Goal: Task Accomplishment & Management: Use online tool/utility

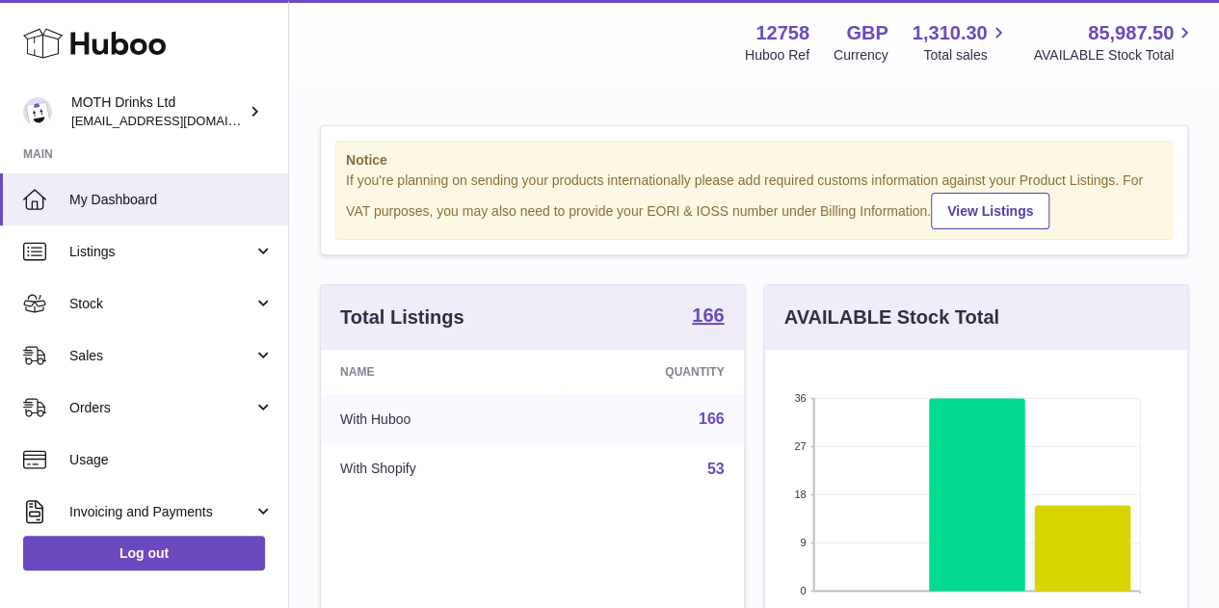
scroll to position [301, 422]
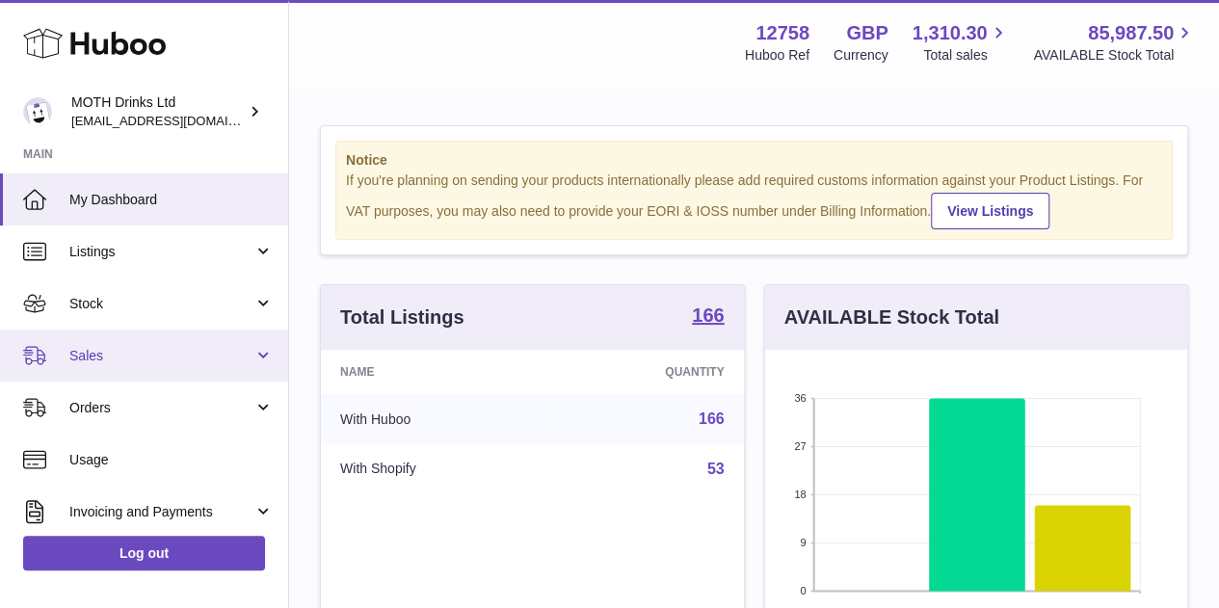
click at [132, 356] on span "Sales" at bounding box center [161, 356] width 184 height 18
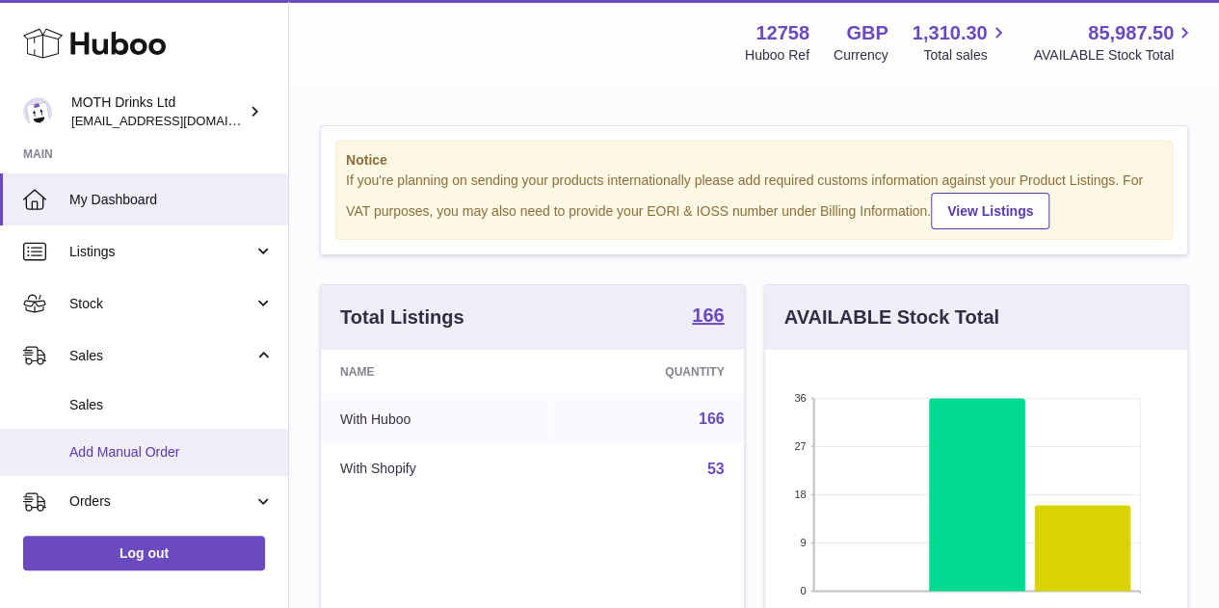
click at [118, 439] on link "Add Manual Order" at bounding box center [144, 452] width 288 height 47
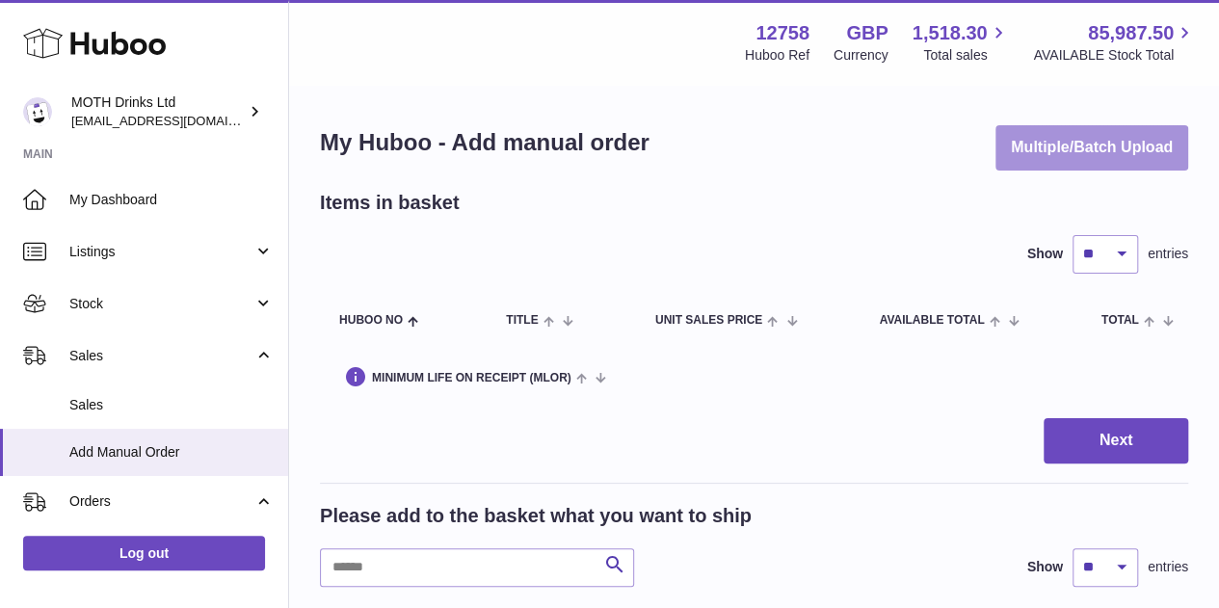
click at [1107, 134] on button "Multiple/Batch Upload" at bounding box center [1092, 147] width 193 height 45
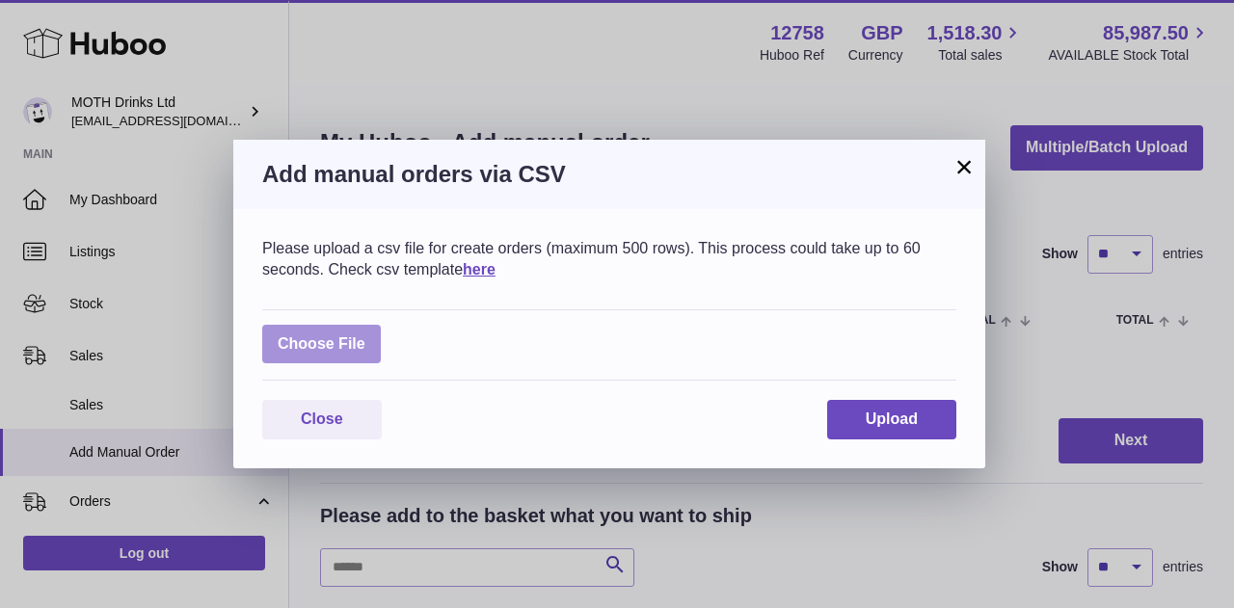
click at [343, 335] on label at bounding box center [321, 345] width 119 height 40
click at [365, 335] on input "file" at bounding box center [365, 334] width 1 height 1
type input "**********"
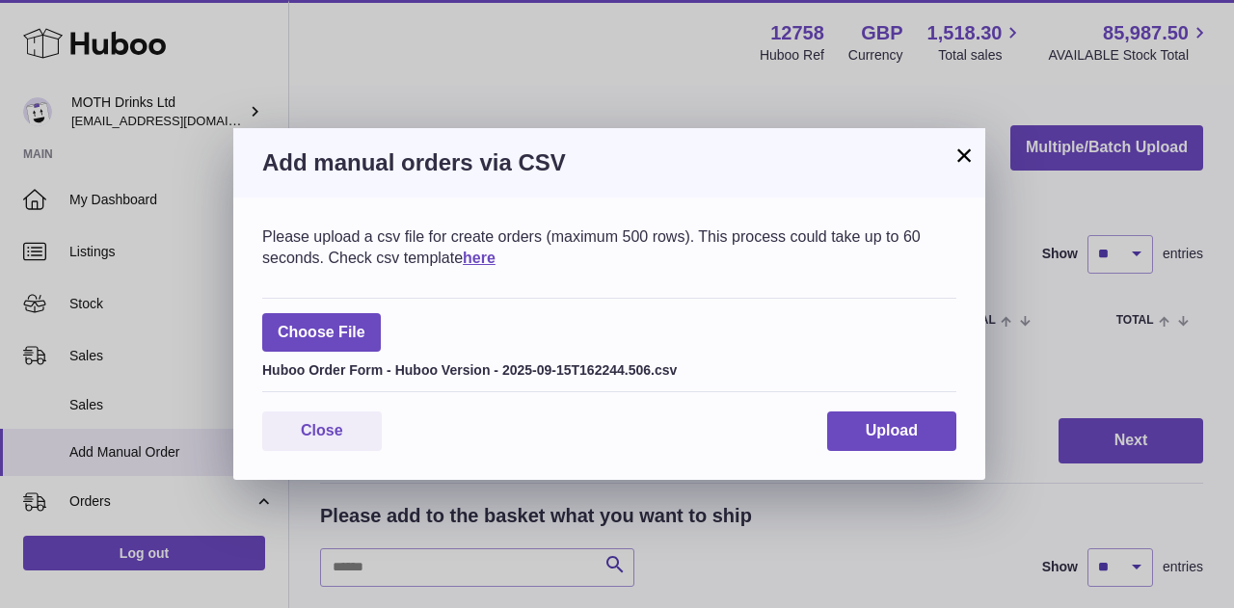
click at [931, 451] on div "Please upload a csv file for create orders (maximum 500 rows). This process cou…" at bounding box center [609, 339] width 752 height 282
click at [912, 438] on span "Upload" at bounding box center [892, 430] width 52 height 16
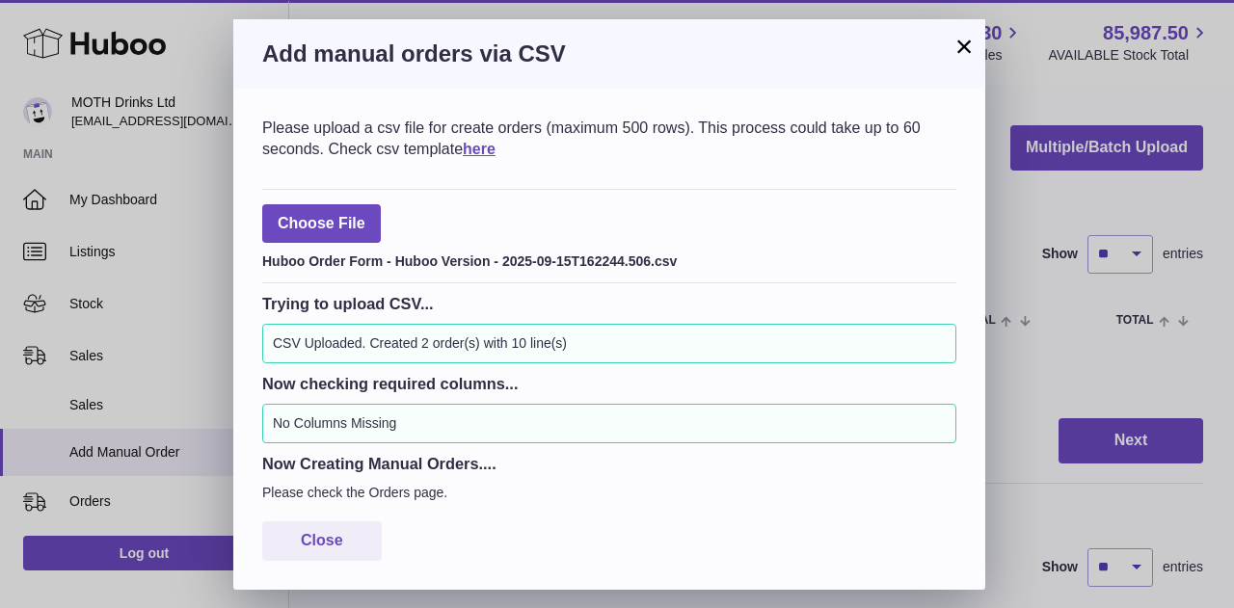
click at [955, 46] on button "×" at bounding box center [963, 46] width 23 height 23
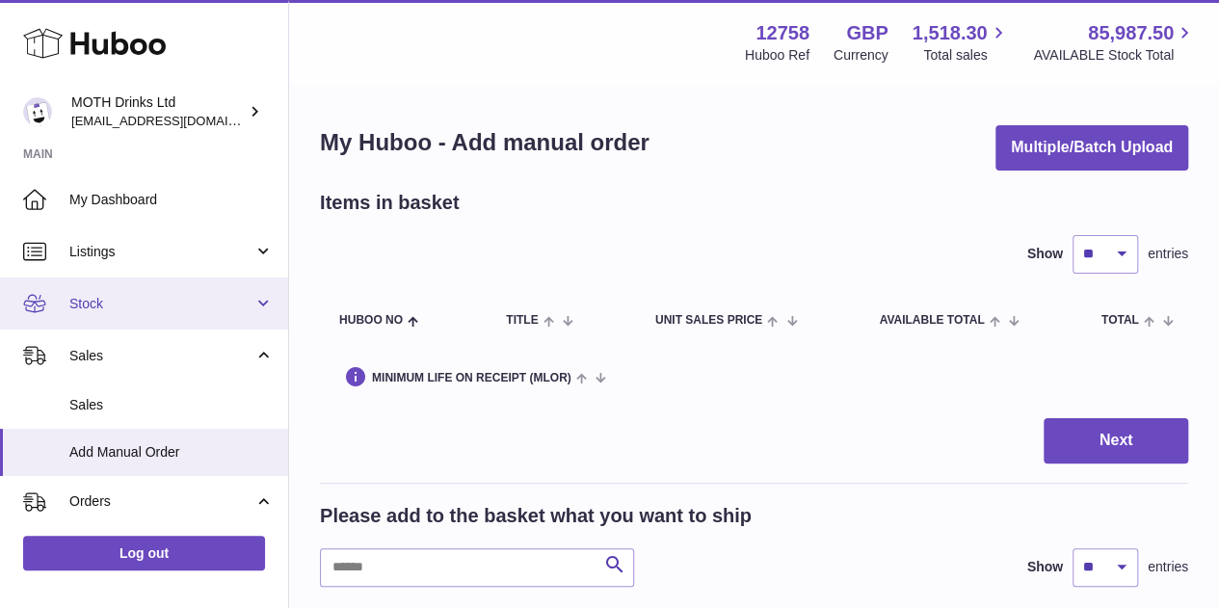
click at [173, 298] on span "Stock" at bounding box center [161, 304] width 184 height 18
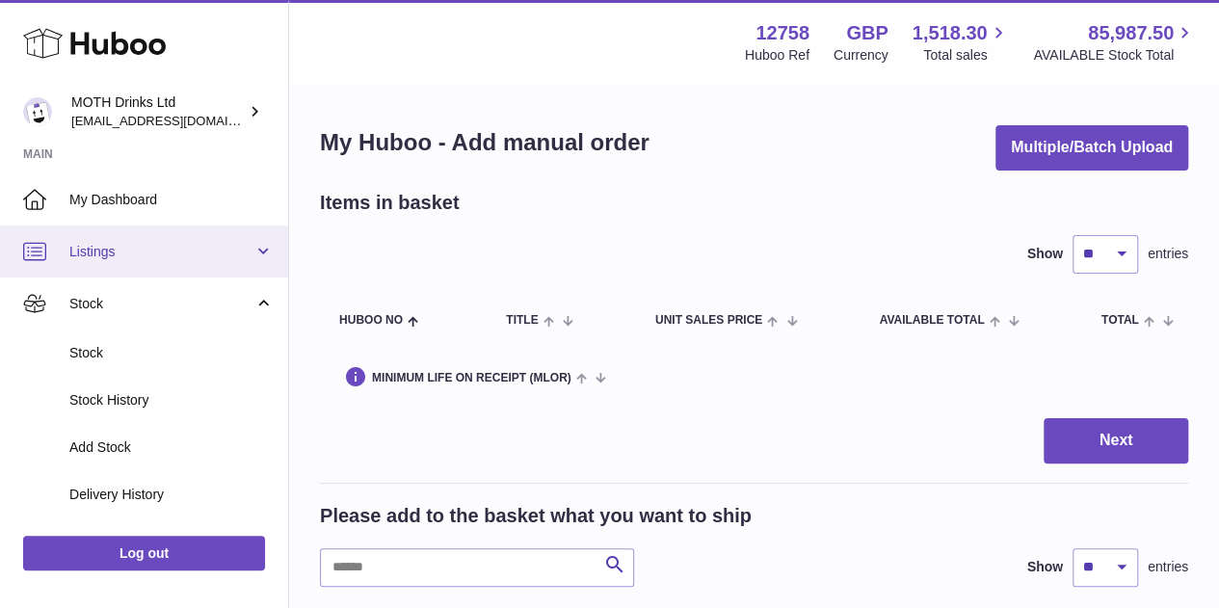
click at [150, 240] on link "Listings" at bounding box center [144, 252] width 288 height 52
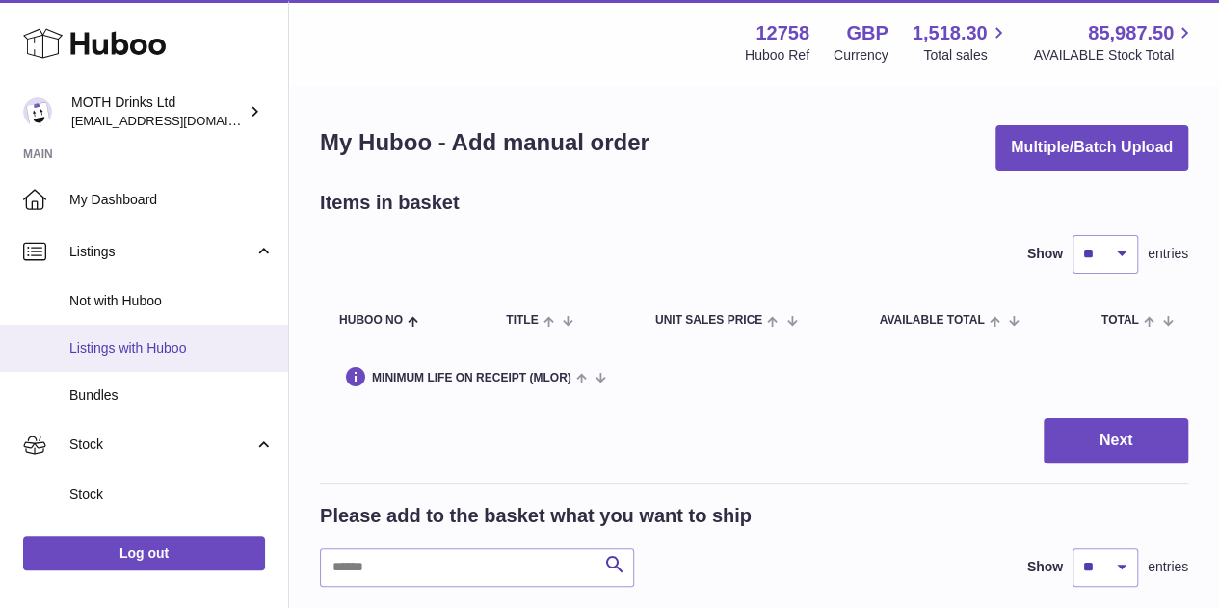
click at [109, 347] on span "Listings with Huboo" at bounding box center [171, 348] width 204 height 18
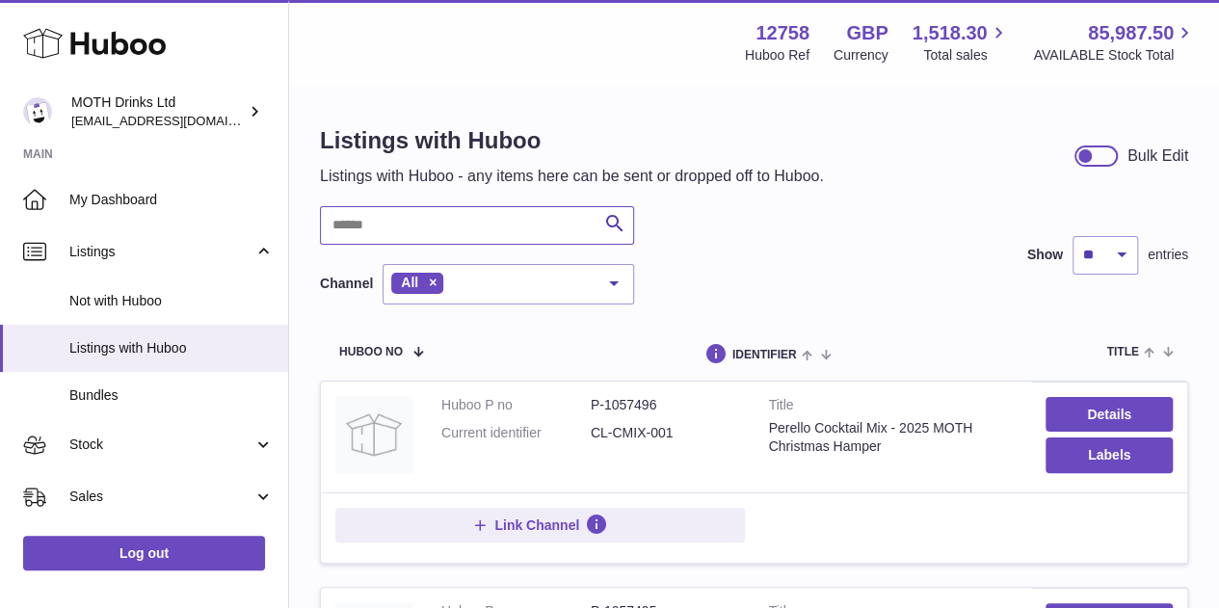
click at [537, 225] on input "text" at bounding box center [477, 225] width 314 height 39
type input "**********"
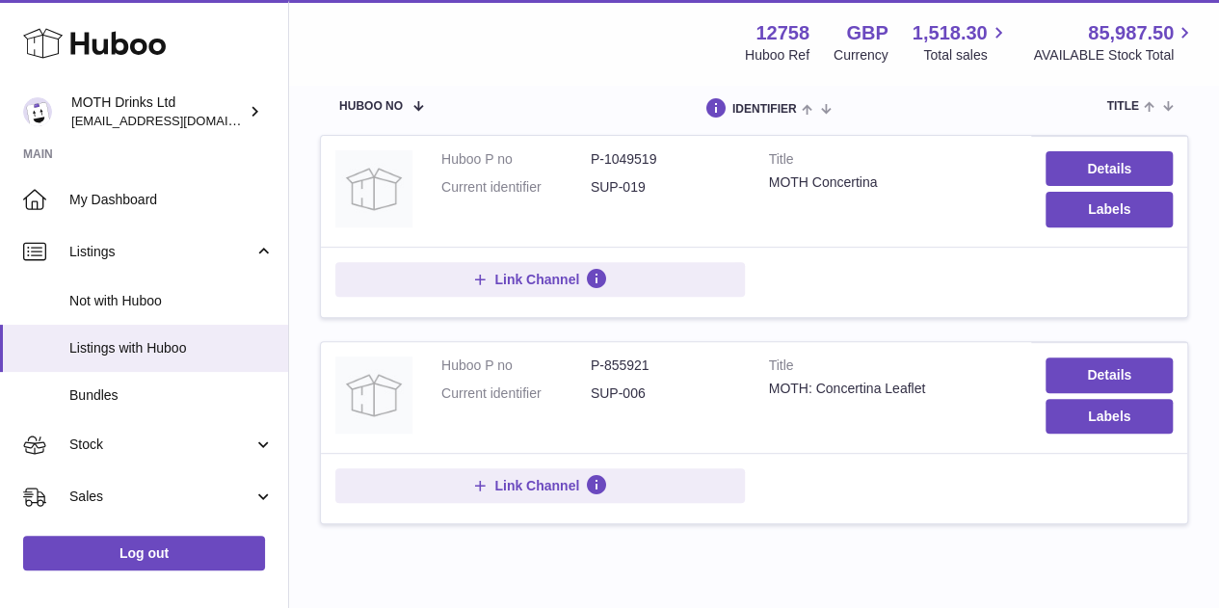
scroll to position [245, 0]
drag, startPoint x: 588, startPoint y: 157, endPoint x: 667, endPoint y: 157, distance: 79.0
click at [667, 157] on dl "Huboo P no P-1049519 Current identifier SUP-019" at bounding box center [590, 179] width 299 height 56
copy dl "P-1049519"
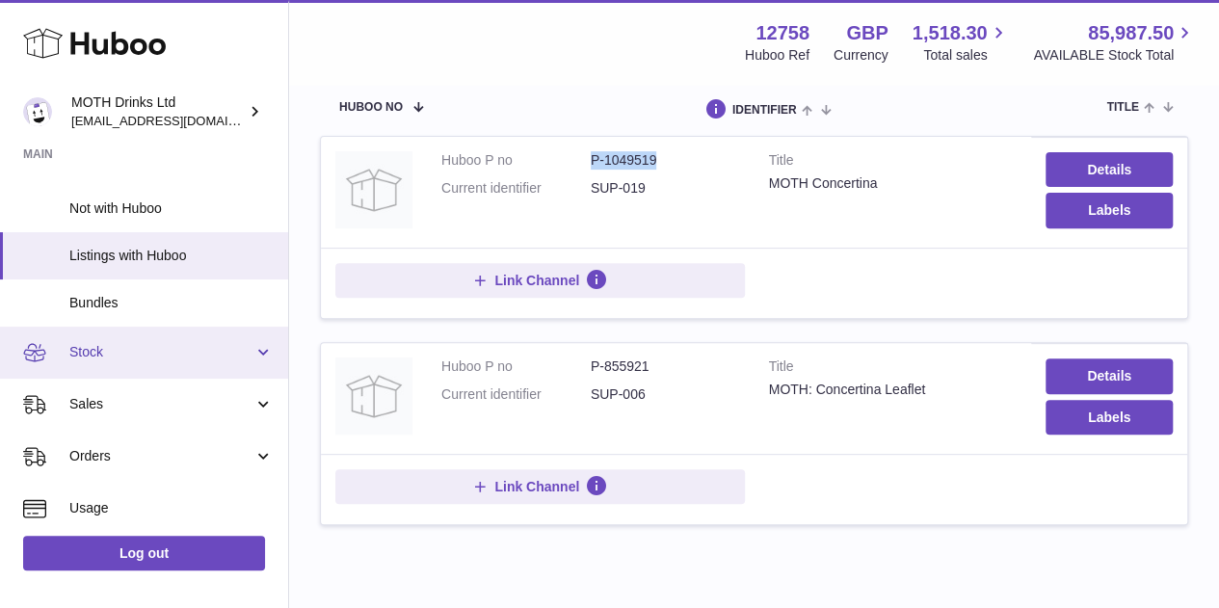
scroll to position [94, 0]
click at [154, 346] on span "Stock" at bounding box center [161, 350] width 184 height 18
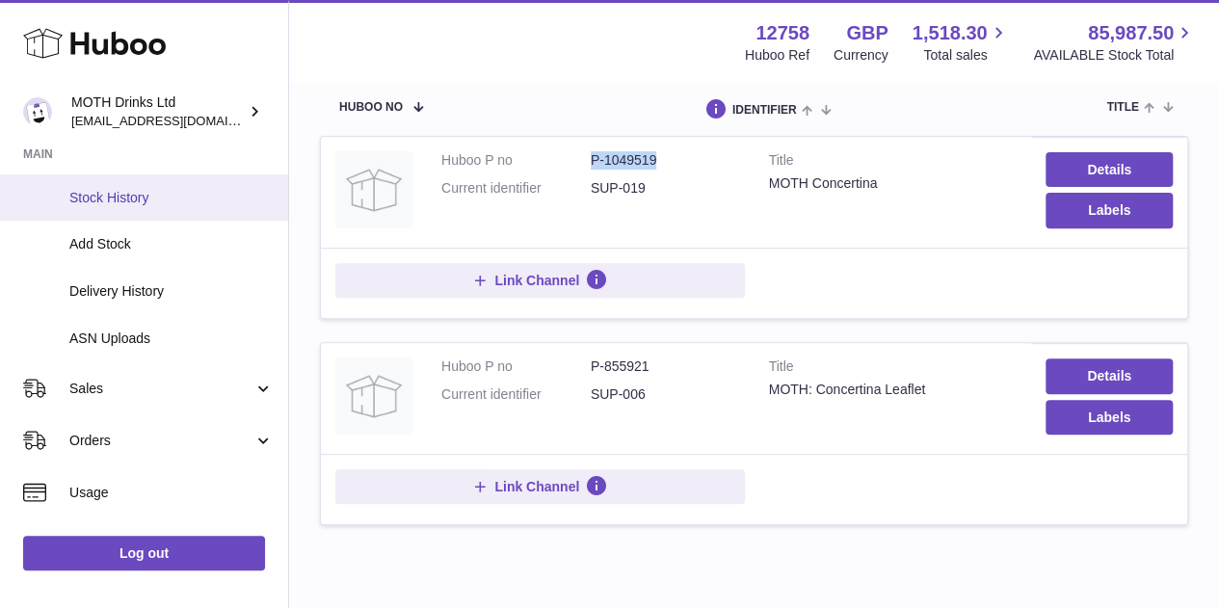
scroll to position [345, 0]
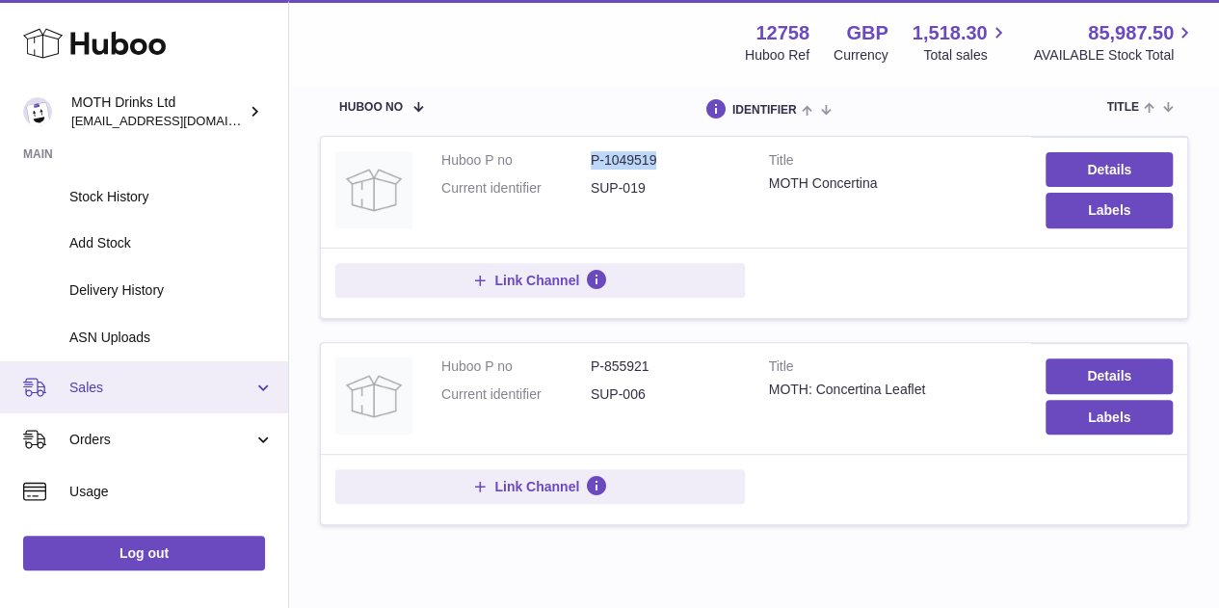
click at [149, 406] on link "Sales" at bounding box center [144, 387] width 288 height 52
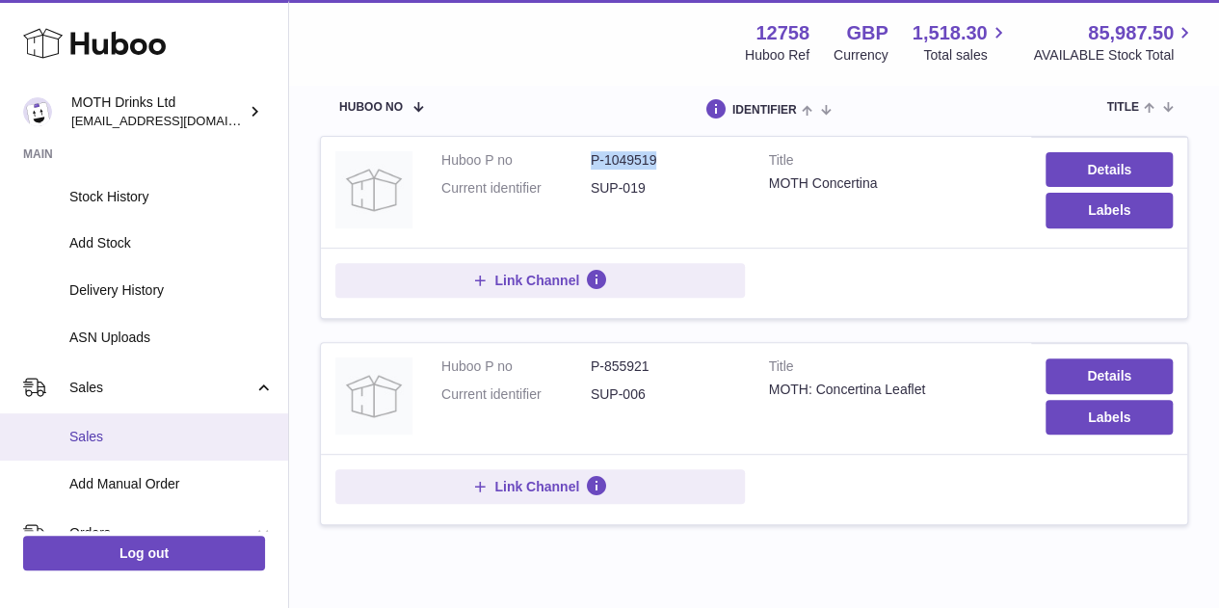
click at [133, 444] on span "Sales" at bounding box center [171, 437] width 204 height 18
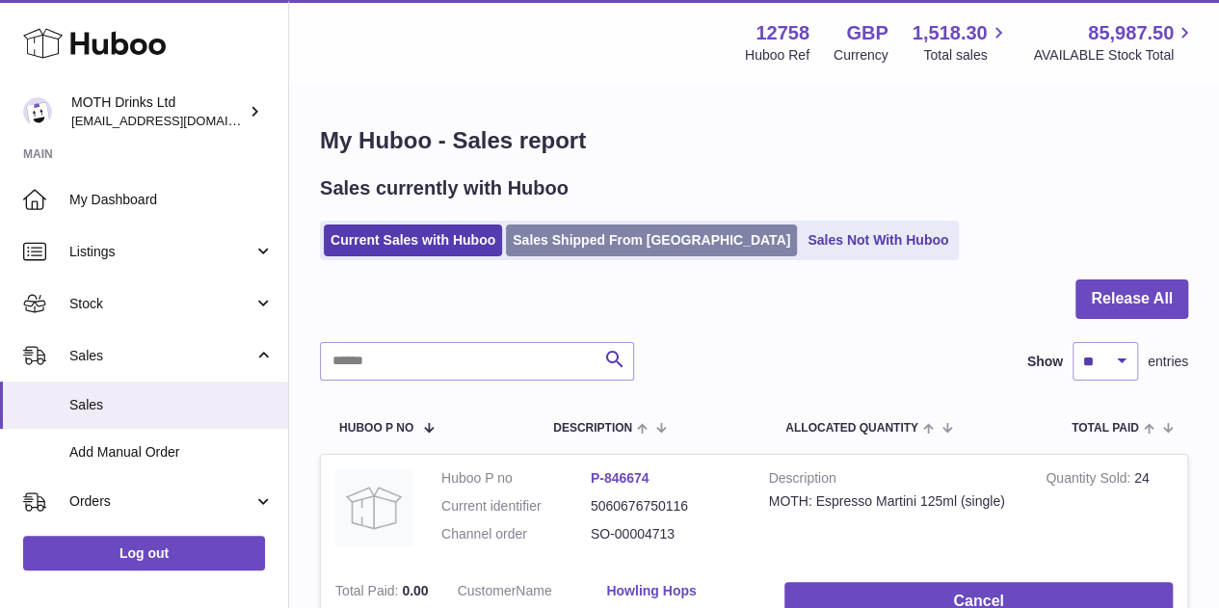
click at [547, 233] on link "Sales Shipped From [GEOGRAPHIC_DATA]" at bounding box center [651, 241] width 291 height 32
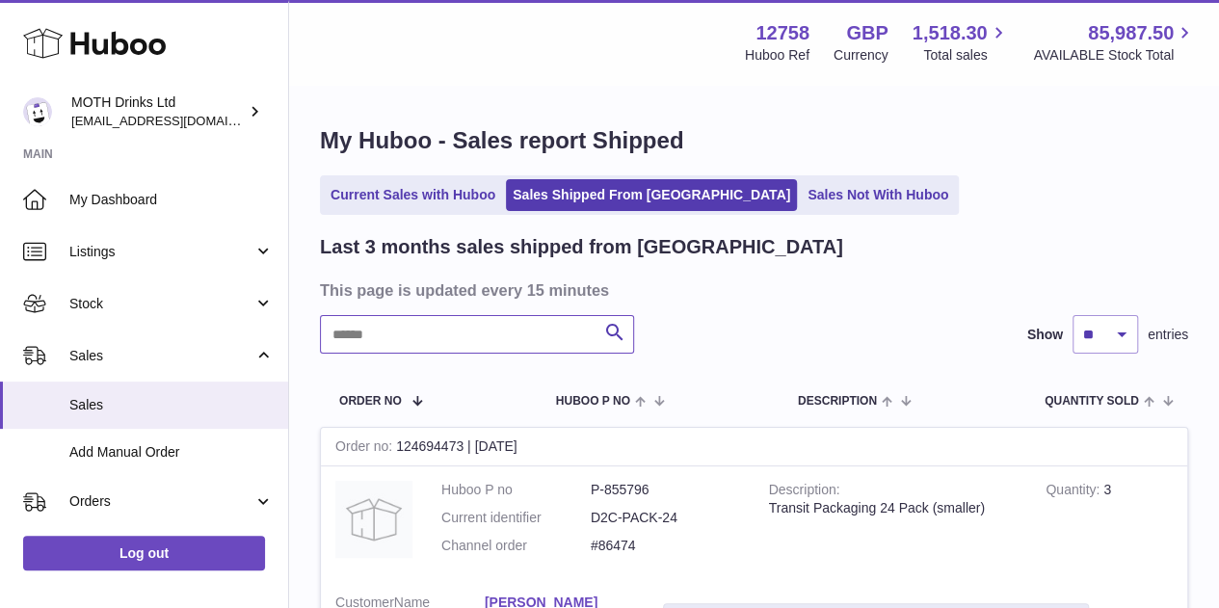
click at [465, 338] on input "text" at bounding box center [477, 334] width 314 height 39
type input "*"
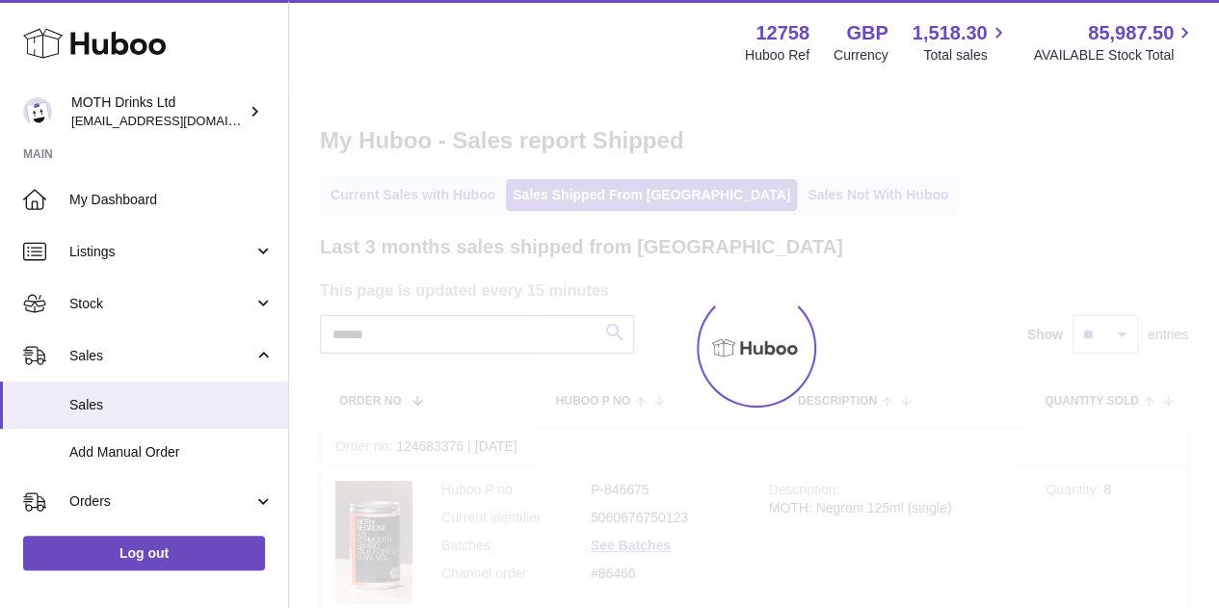
type input "******"
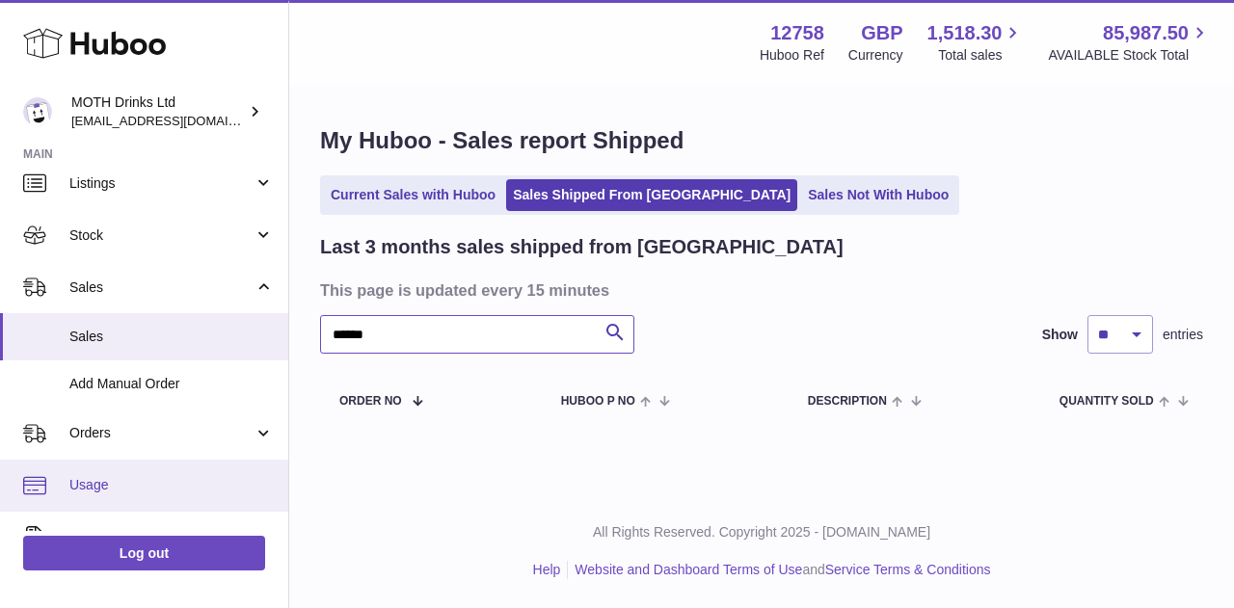
scroll to position [72, 0]
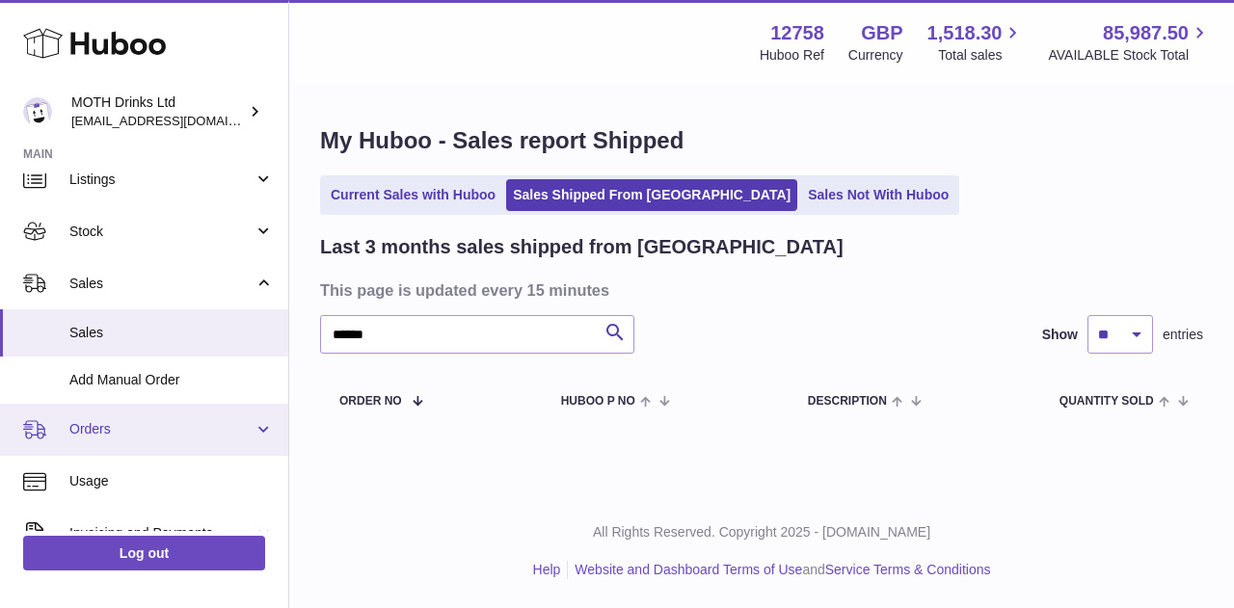
click at [130, 423] on span "Orders" at bounding box center [161, 429] width 184 height 18
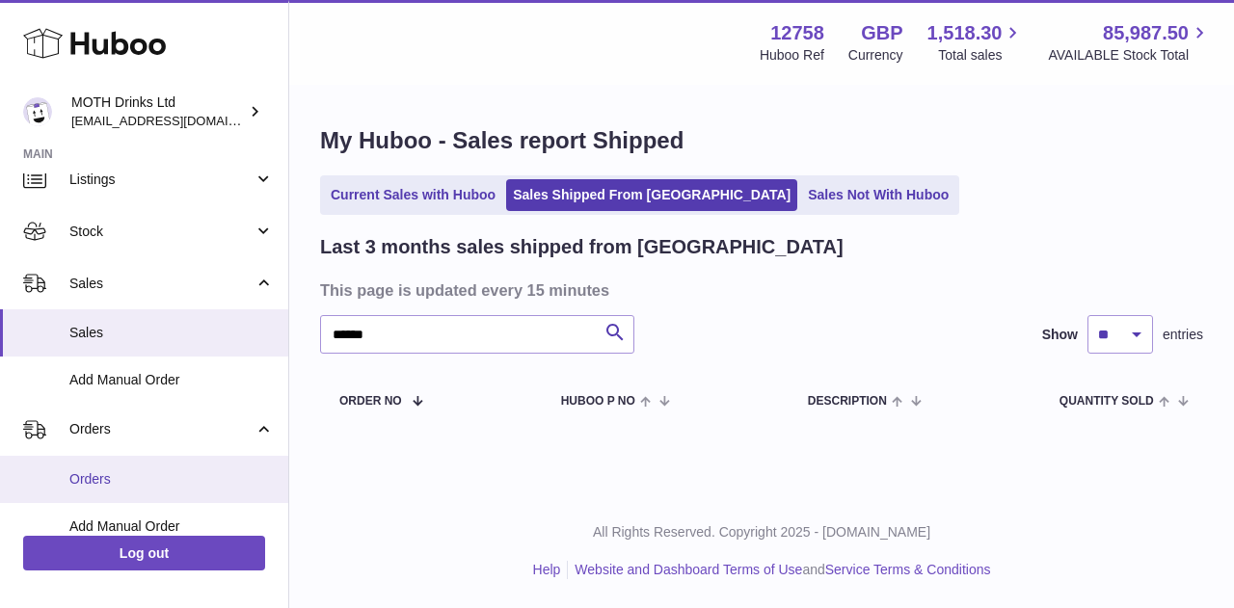
click at [119, 487] on span "Orders" at bounding box center [171, 479] width 204 height 18
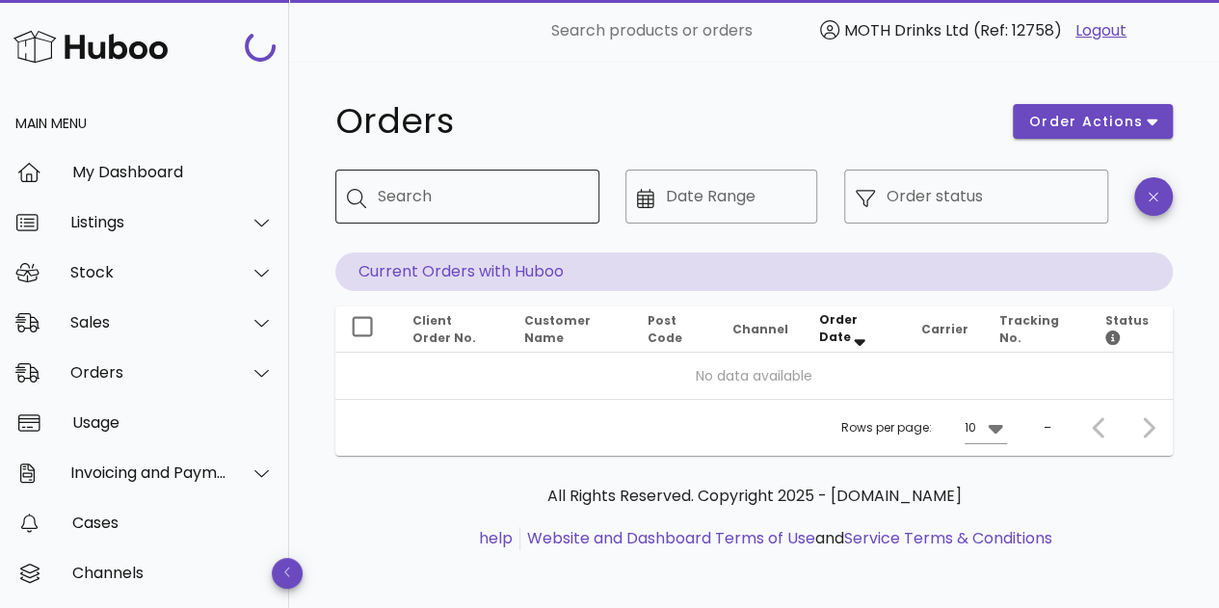
click at [414, 196] on div "Search" at bounding box center [481, 197] width 206 height 54
paste input "******"
type input "******"
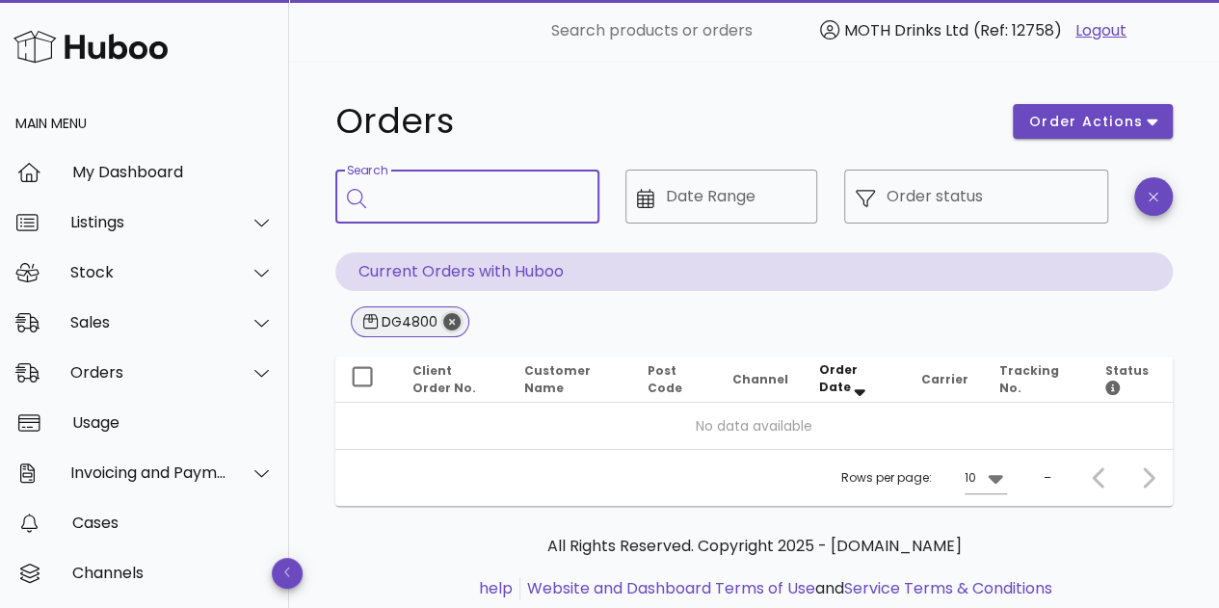
click at [445, 318] on icon "Close" at bounding box center [451, 321] width 17 height 17
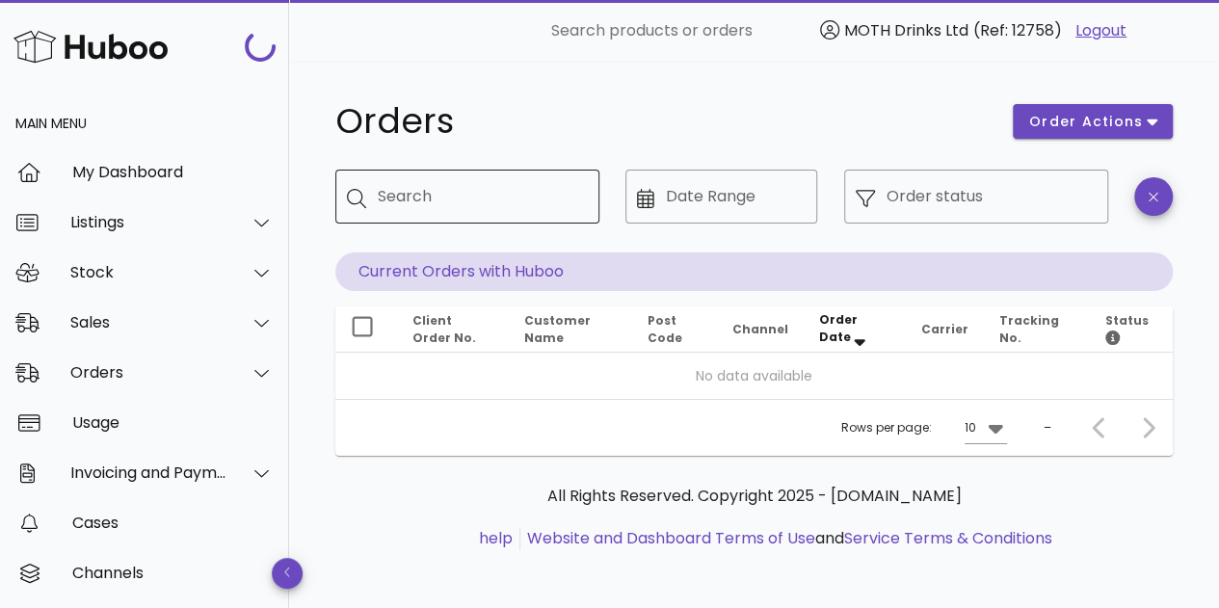
click at [455, 212] on div "Search" at bounding box center [481, 197] width 206 height 54
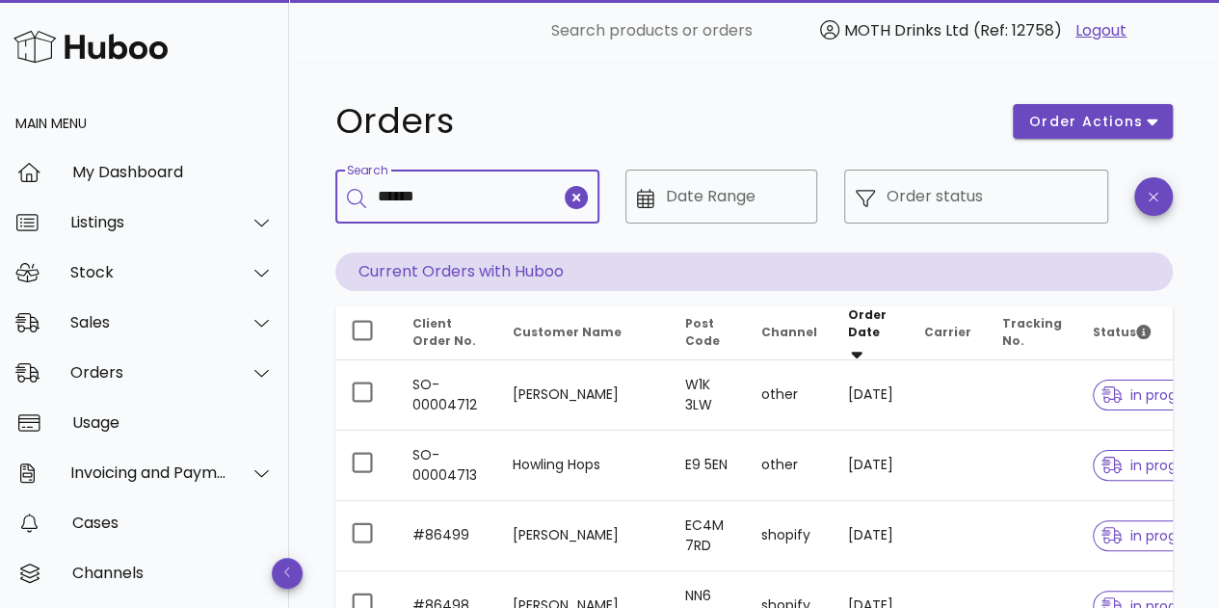
type input "******"
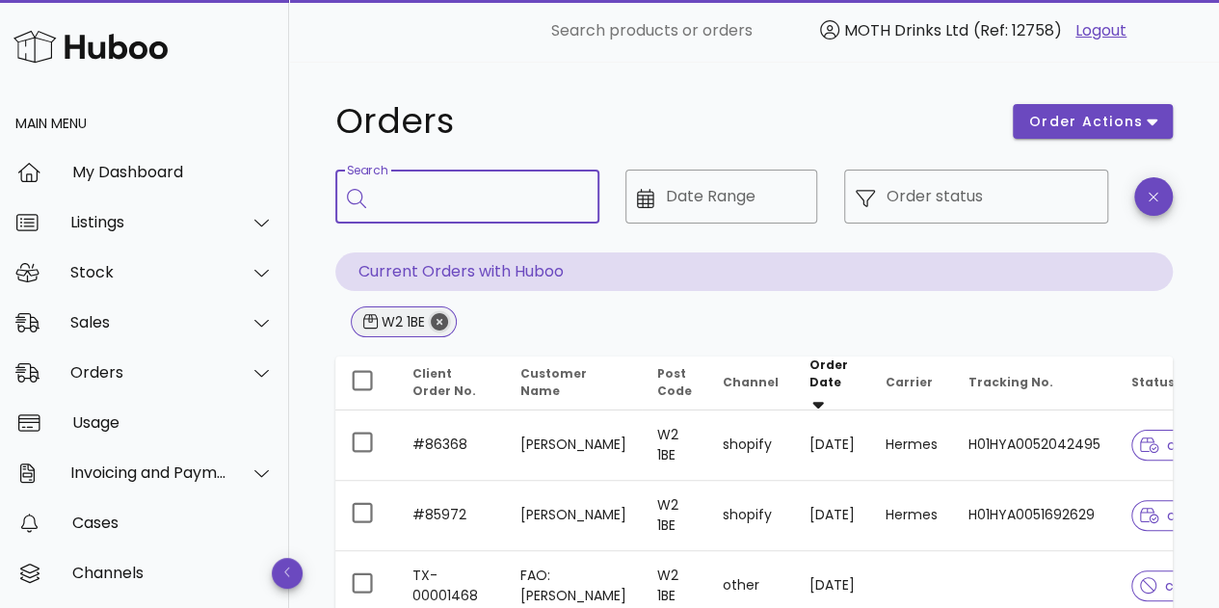
click at [434, 316] on icon "Close" at bounding box center [439, 321] width 17 height 17
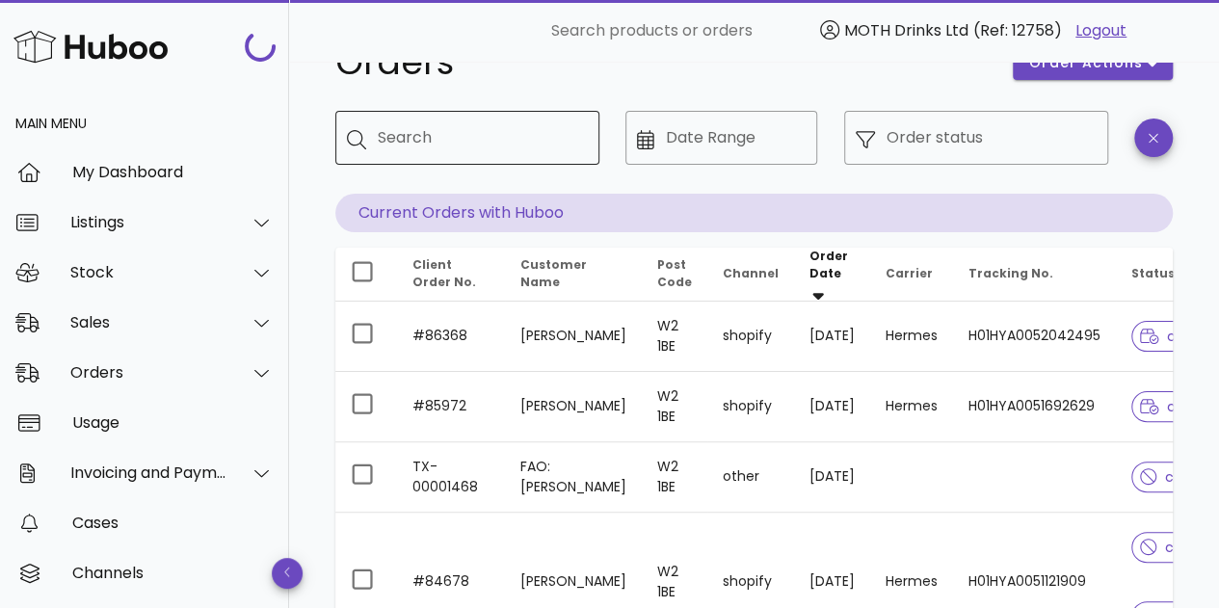
scroll to position [61, 0]
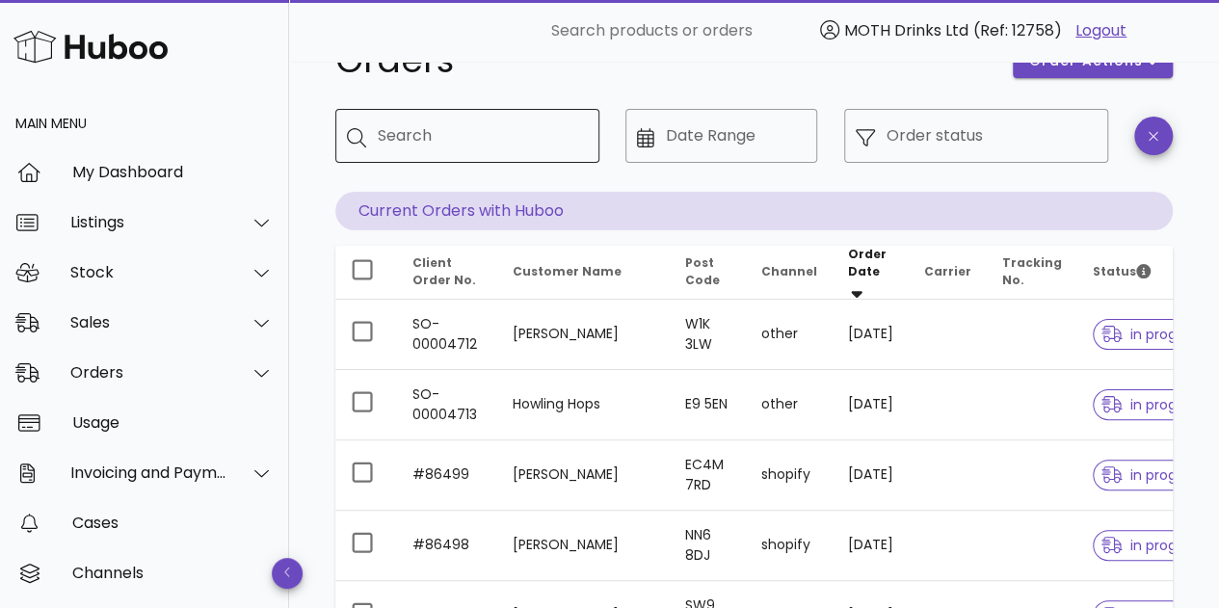
click at [460, 155] on div "Search" at bounding box center [481, 136] width 206 height 54
type input "**********"
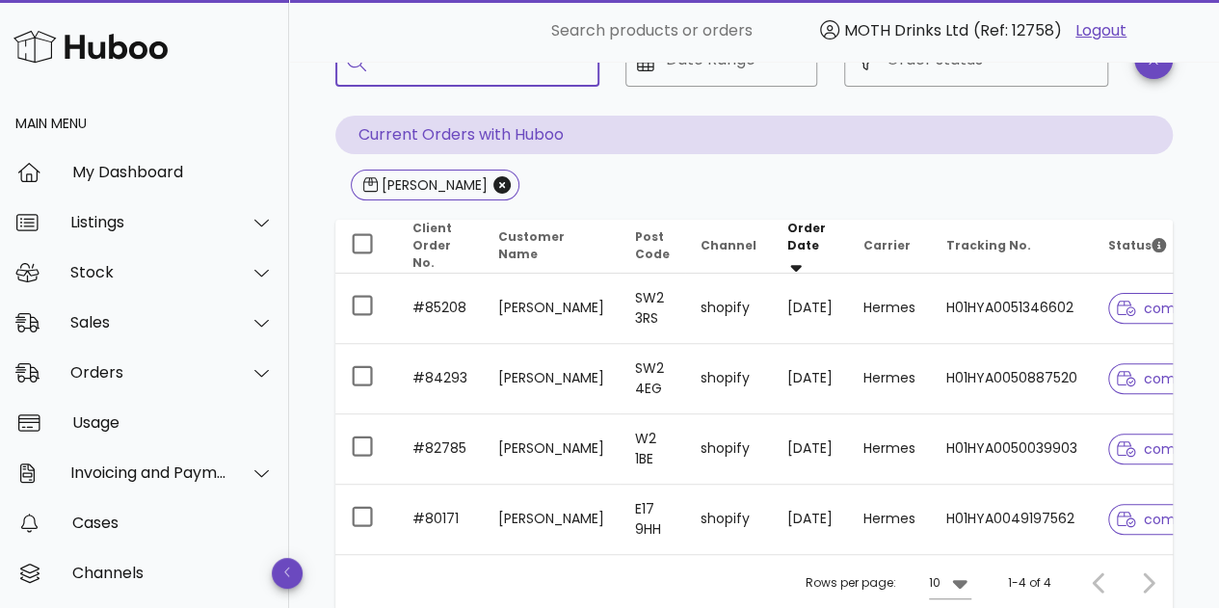
scroll to position [136, 0]
click at [494, 186] on icon "Close" at bounding box center [502, 185] width 17 height 17
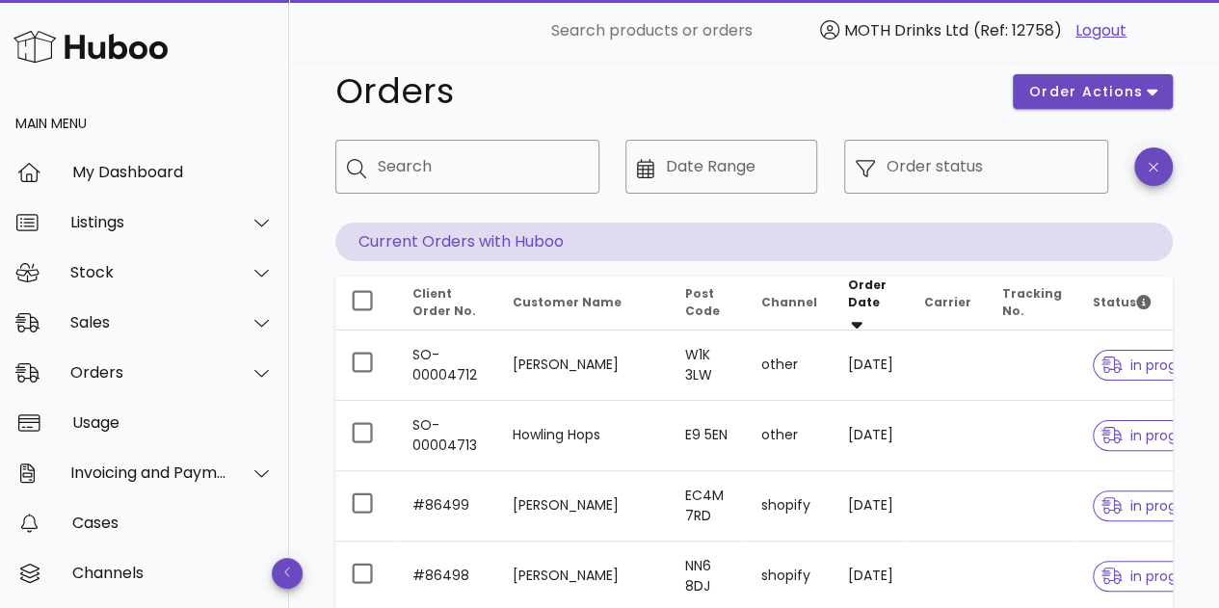
scroll to position [25, 0]
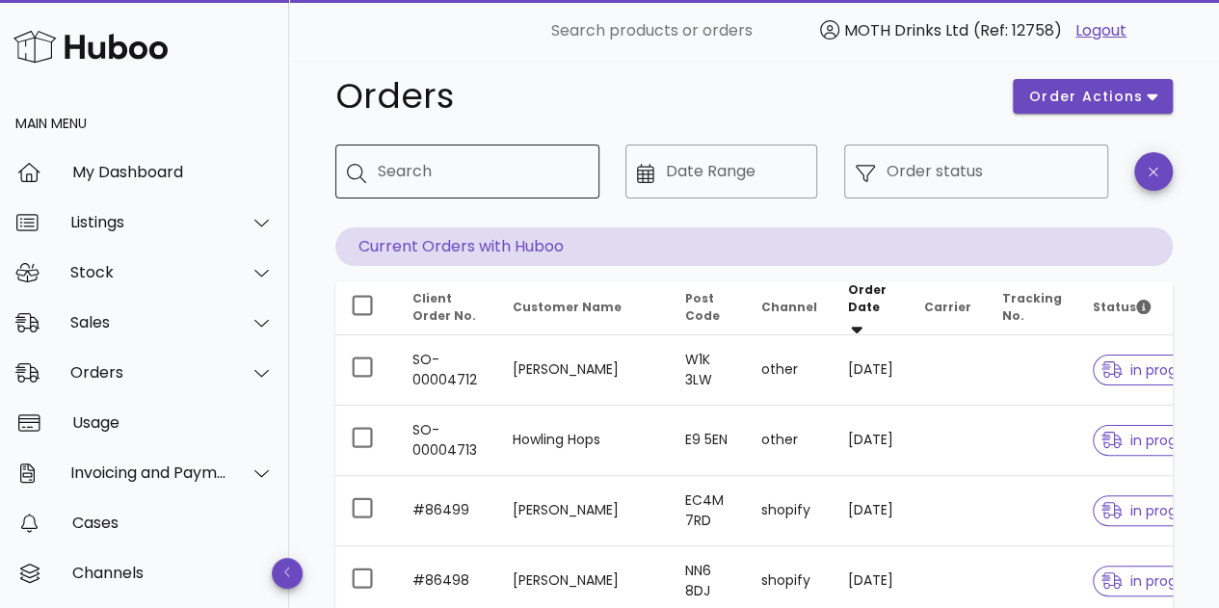
click at [507, 163] on input "Search" at bounding box center [481, 171] width 206 height 31
type input "**********"
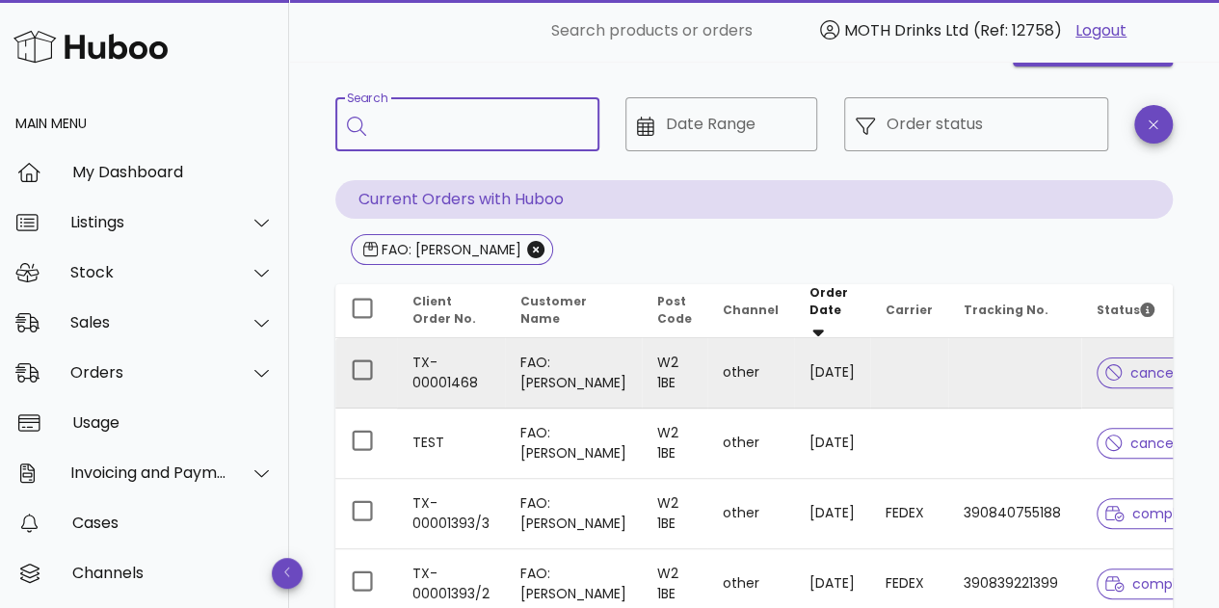
click at [707, 371] on td "other" at bounding box center [750, 373] width 87 height 70
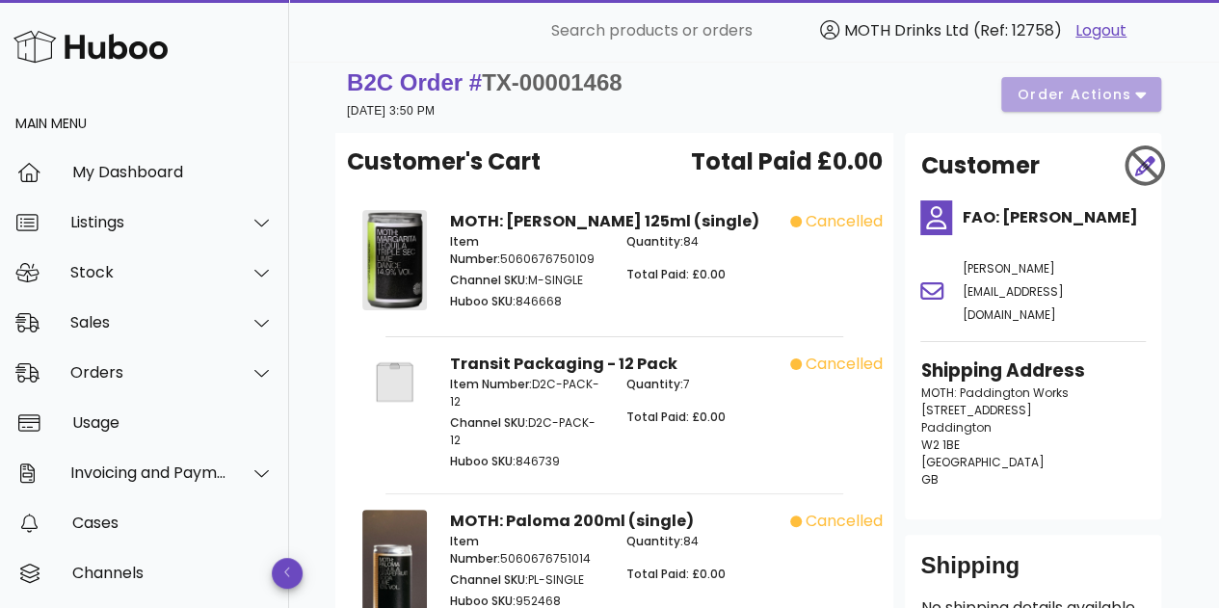
scroll to position [72, 0]
